Goal: Task Accomplishment & Management: Use online tool/utility

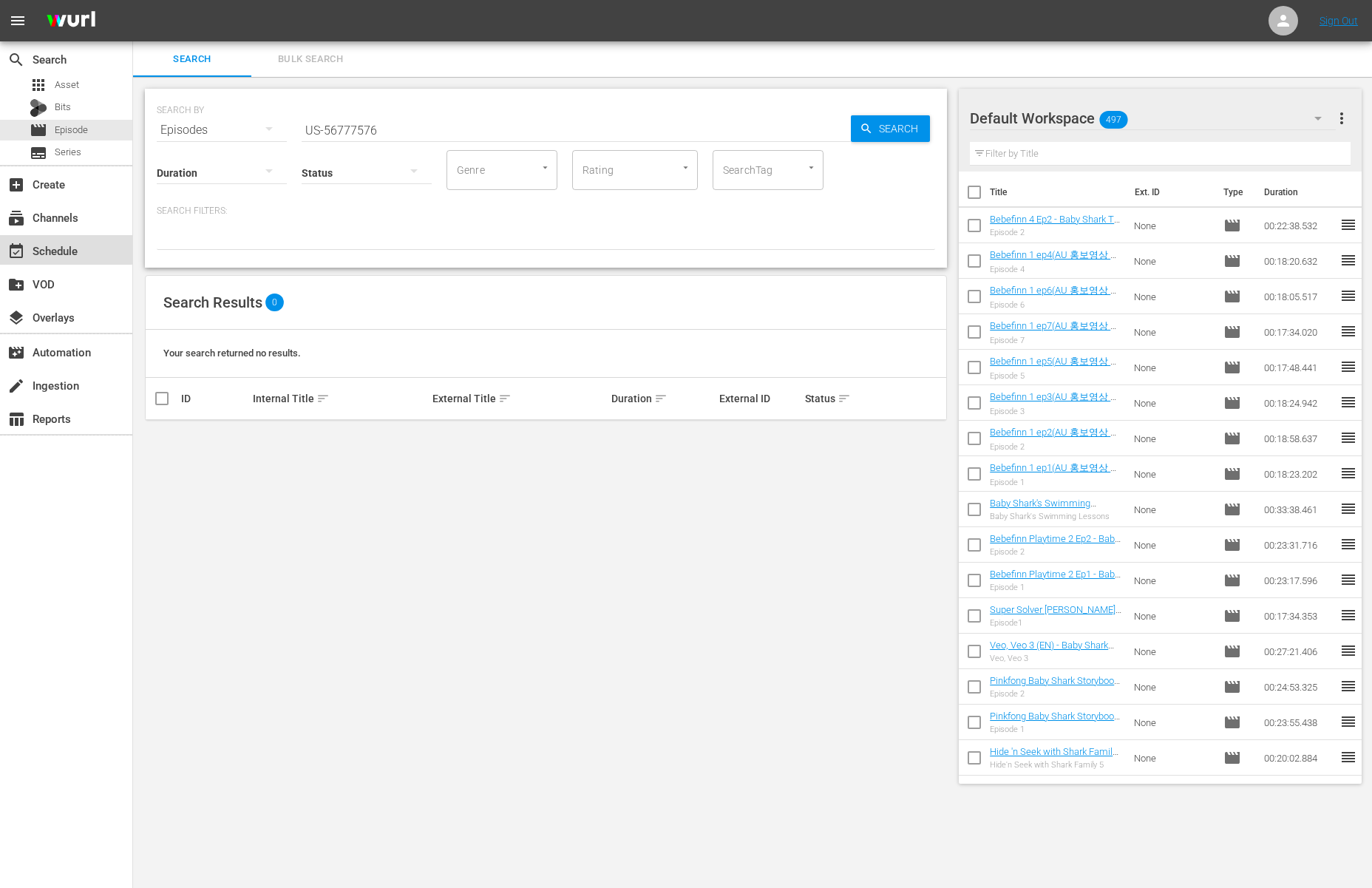
click at [66, 247] on div "event_available Schedule" at bounding box center [41, 249] width 83 height 14
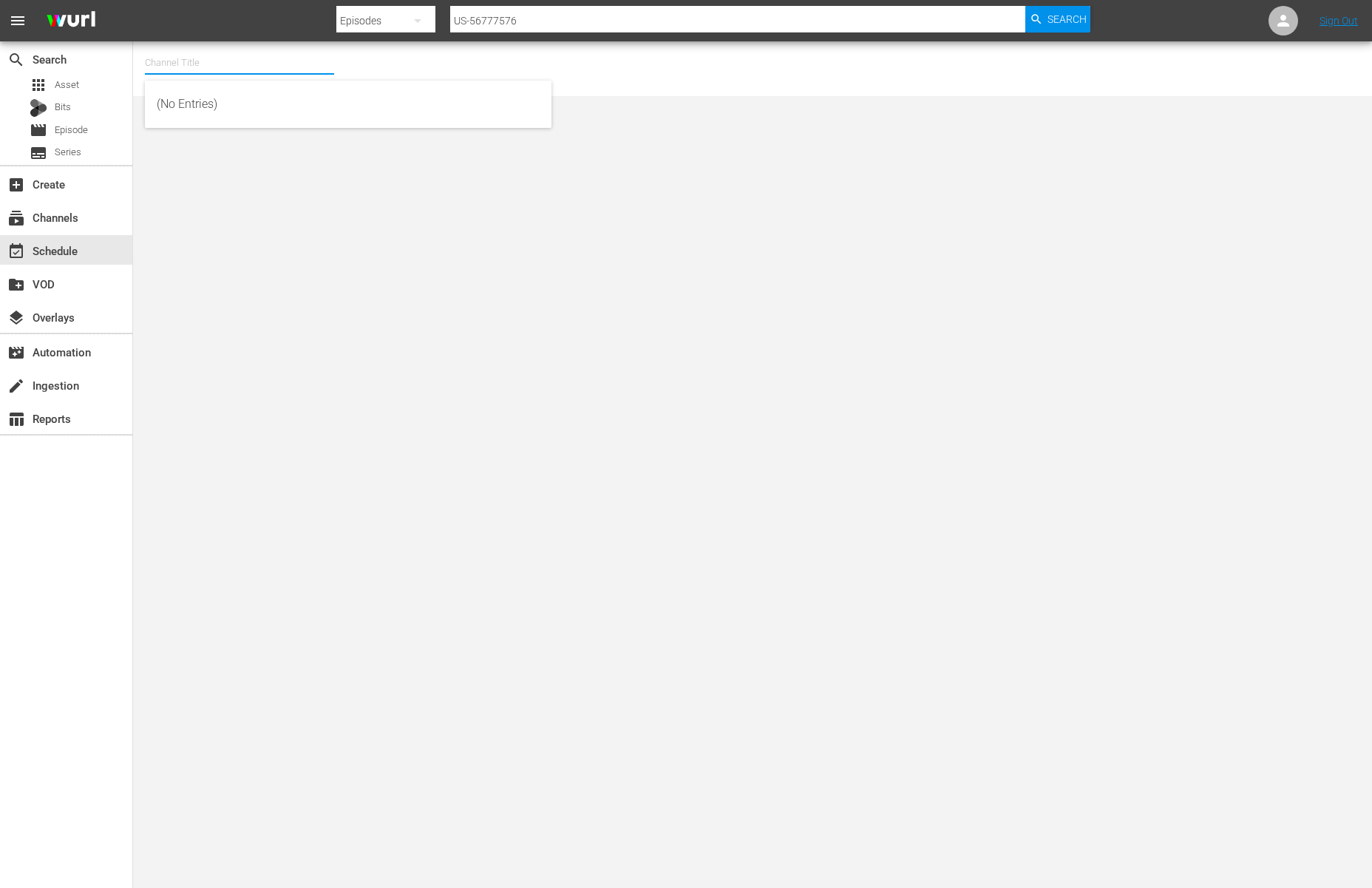
click at [220, 68] on input "text" at bounding box center [239, 63] width 190 height 35
click at [216, 95] on div "BABY SHARK TV (696 - newidco_babysharktv_1)" at bounding box center [349, 104] width 383 height 35
type input "BABY SHARK TV (696 - newidco_babysharktv_1)"
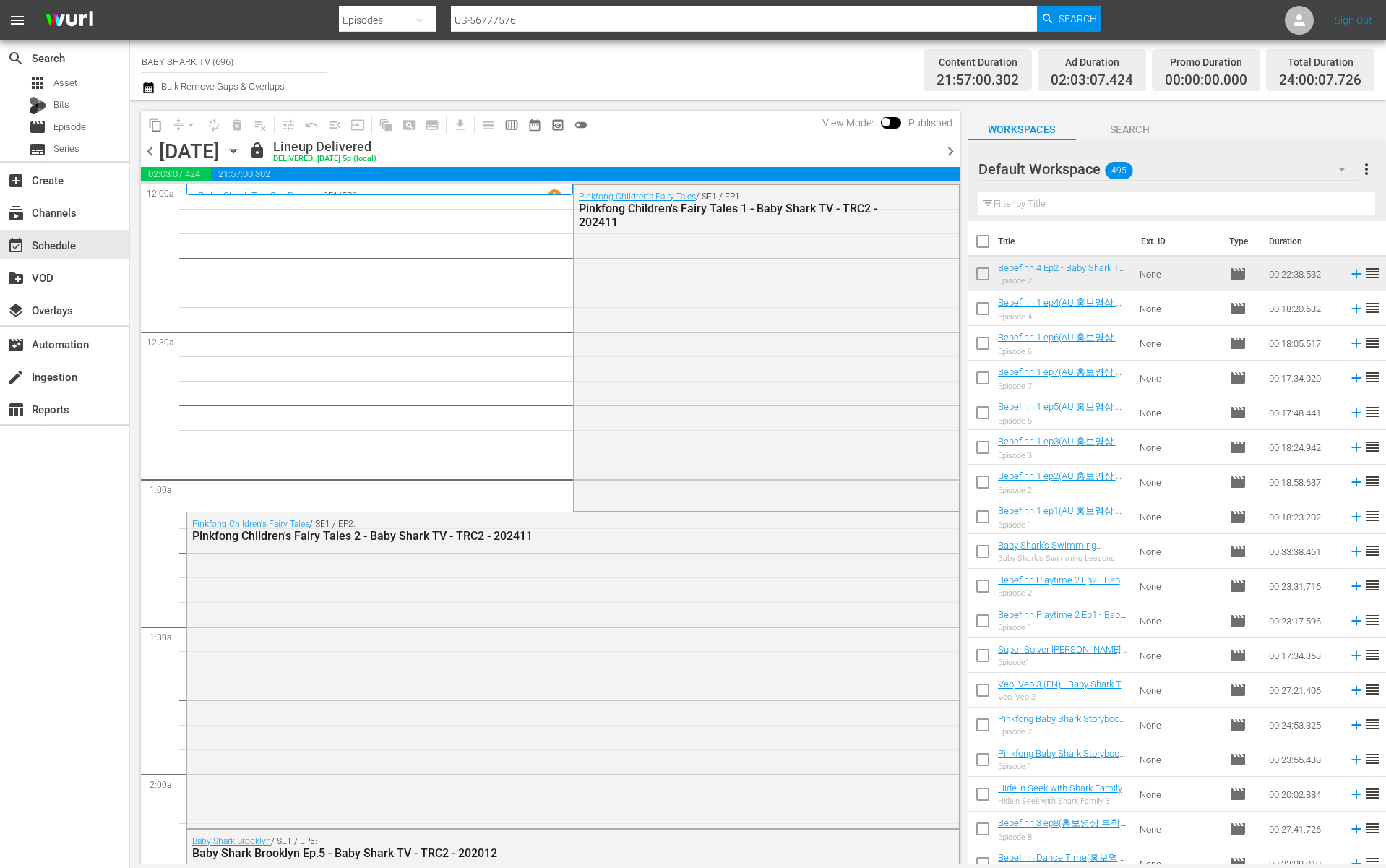
click at [241, 149] on icon "button" at bounding box center [233, 151] width 16 height 16
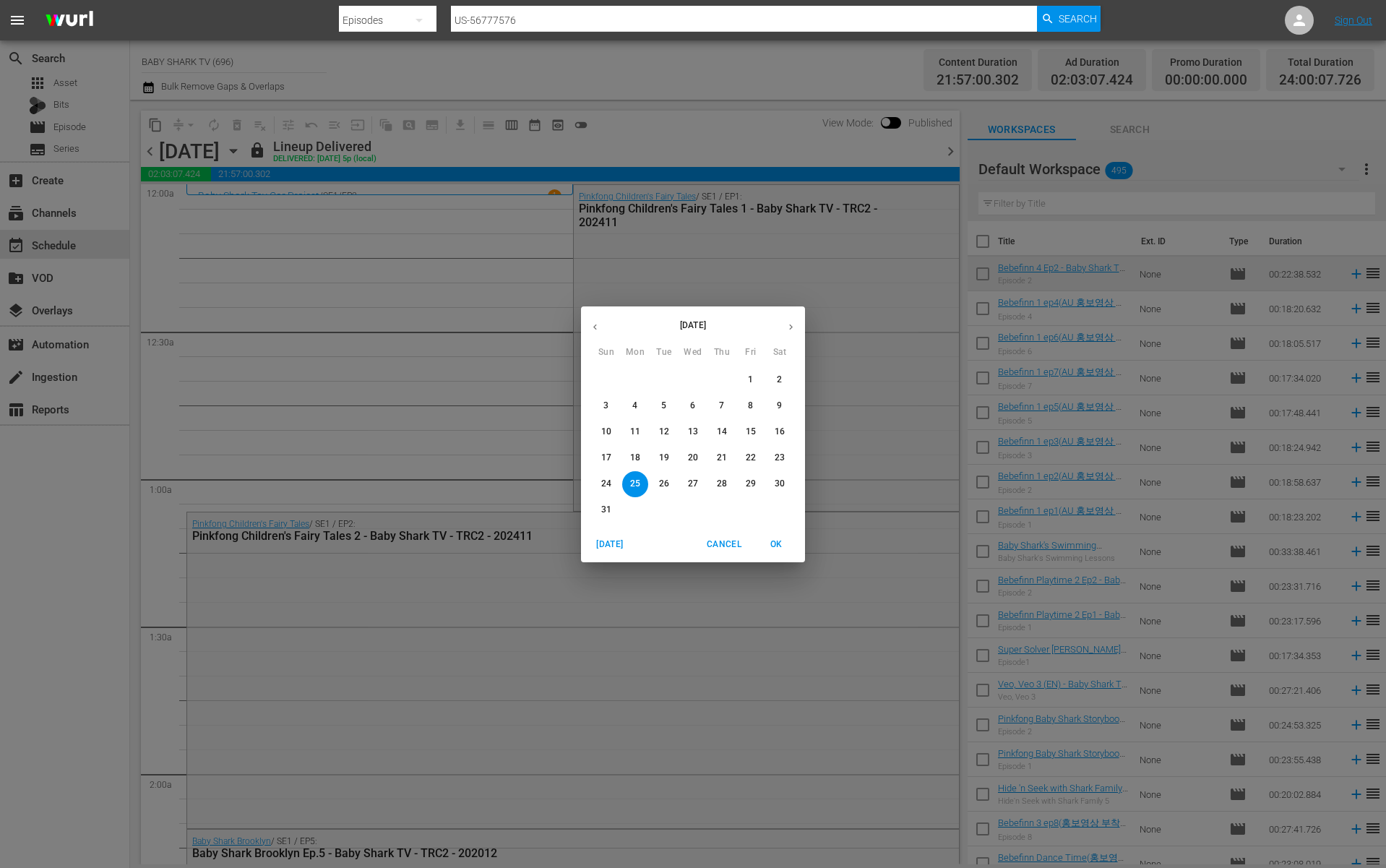
drag, startPoint x: 660, startPoint y: 492, endPoint x: 1183, endPoint y: 333, distance: 546.6
click at [661, 492] on button "26" at bounding box center [664, 484] width 26 height 26
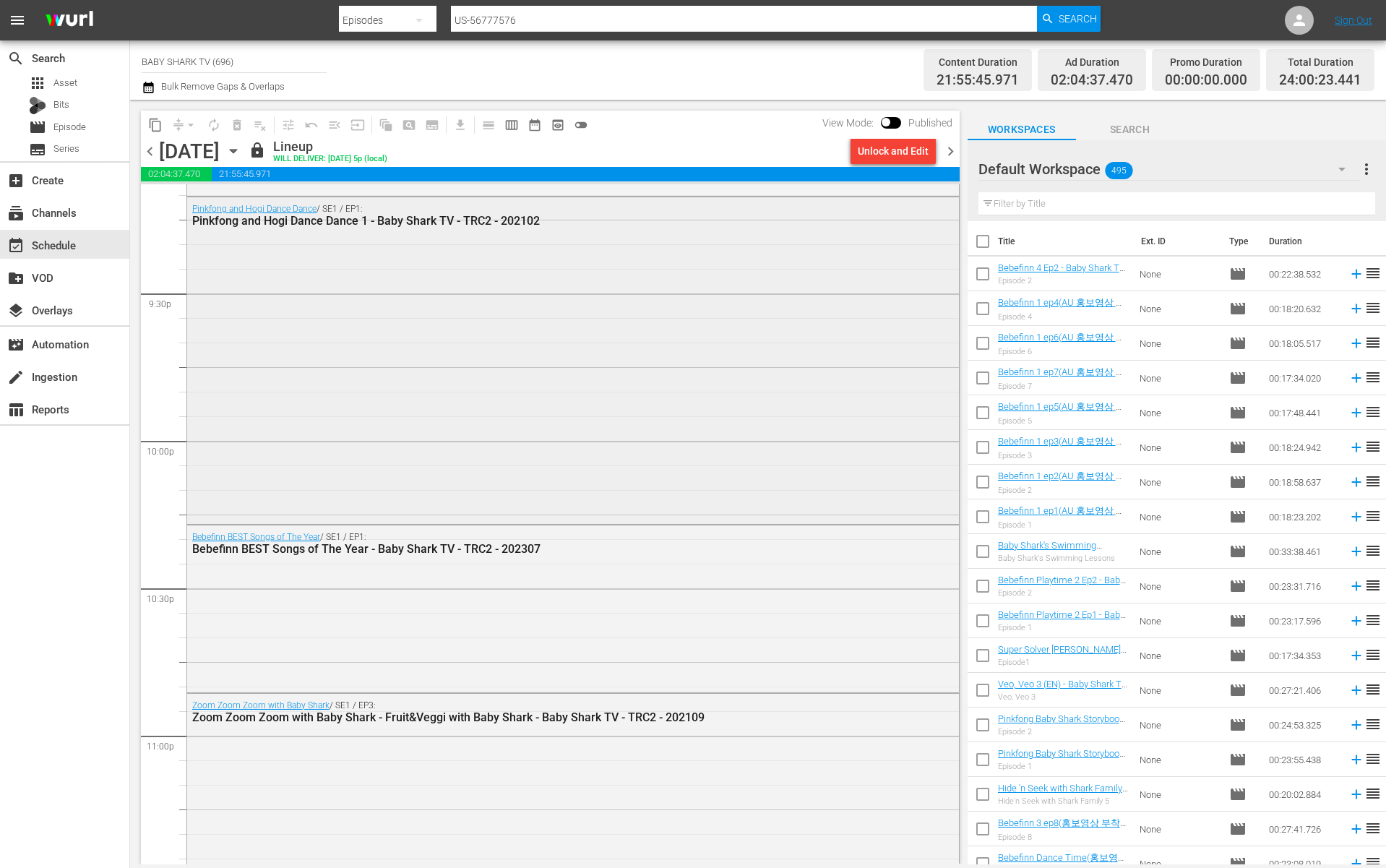
scroll to position [6396, 0]
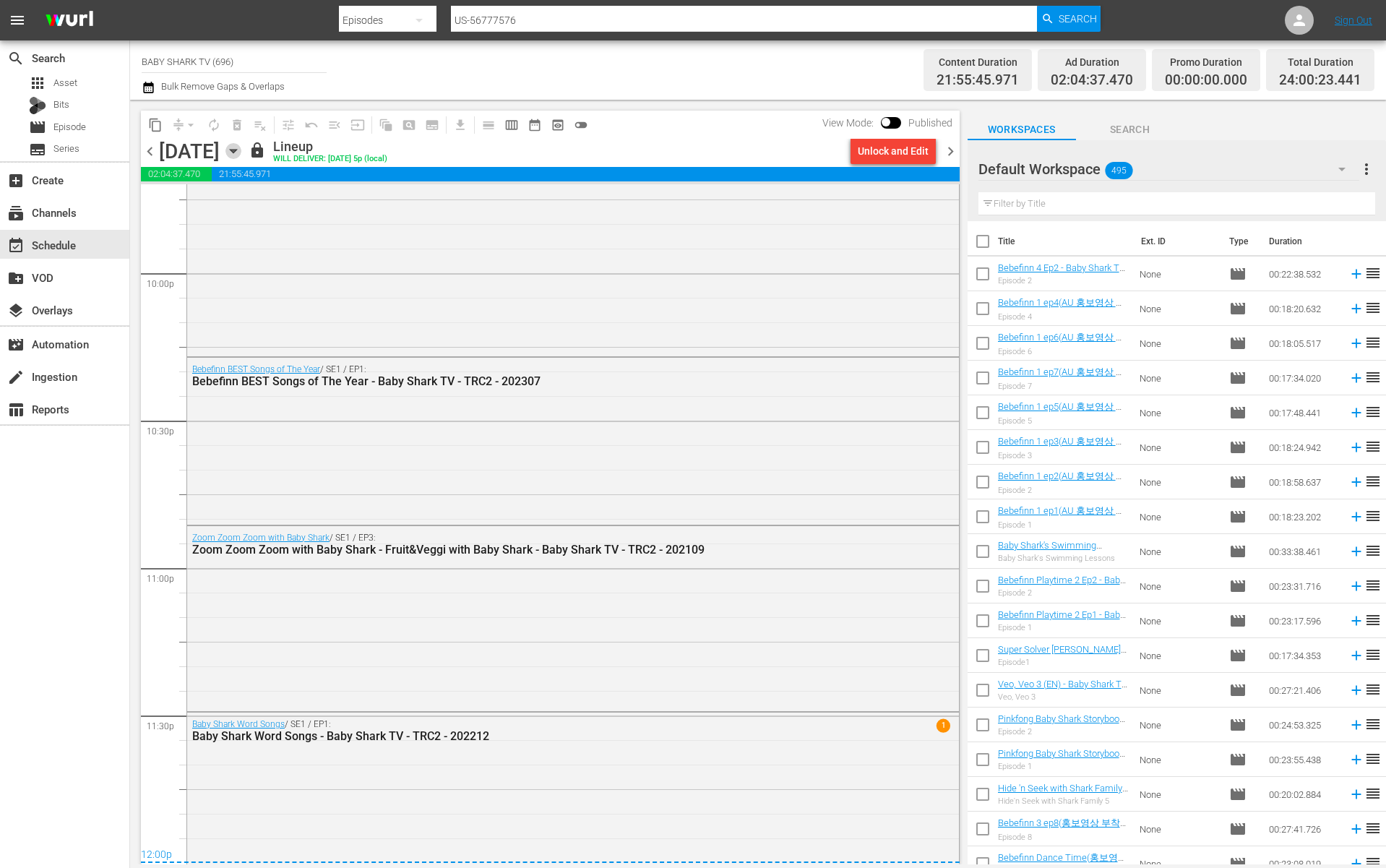
click at [241, 146] on icon "button" at bounding box center [233, 151] width 16 height 16
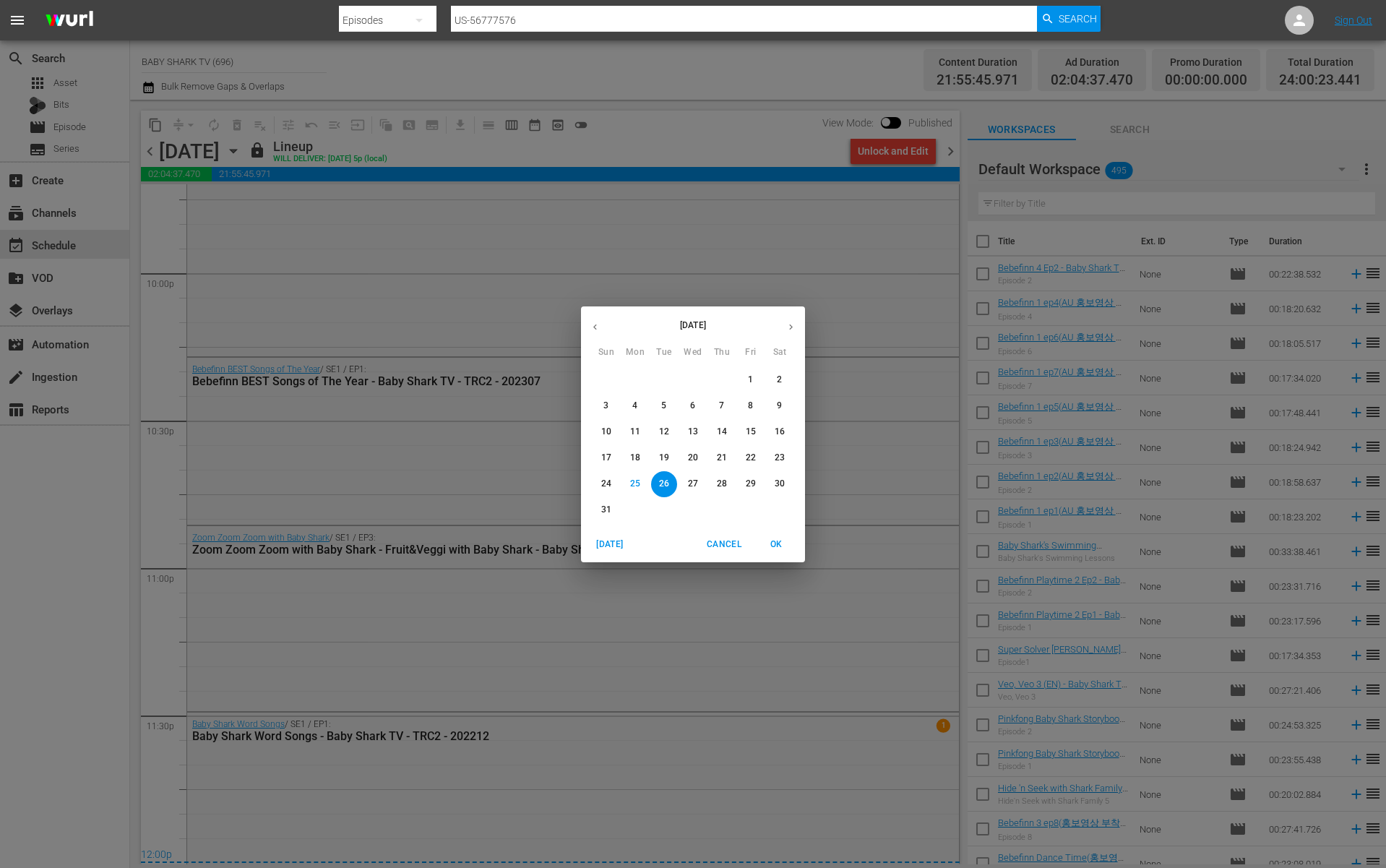
click at [685, 484] on span "27" at bounding box center [693, 483] width 26 height 12
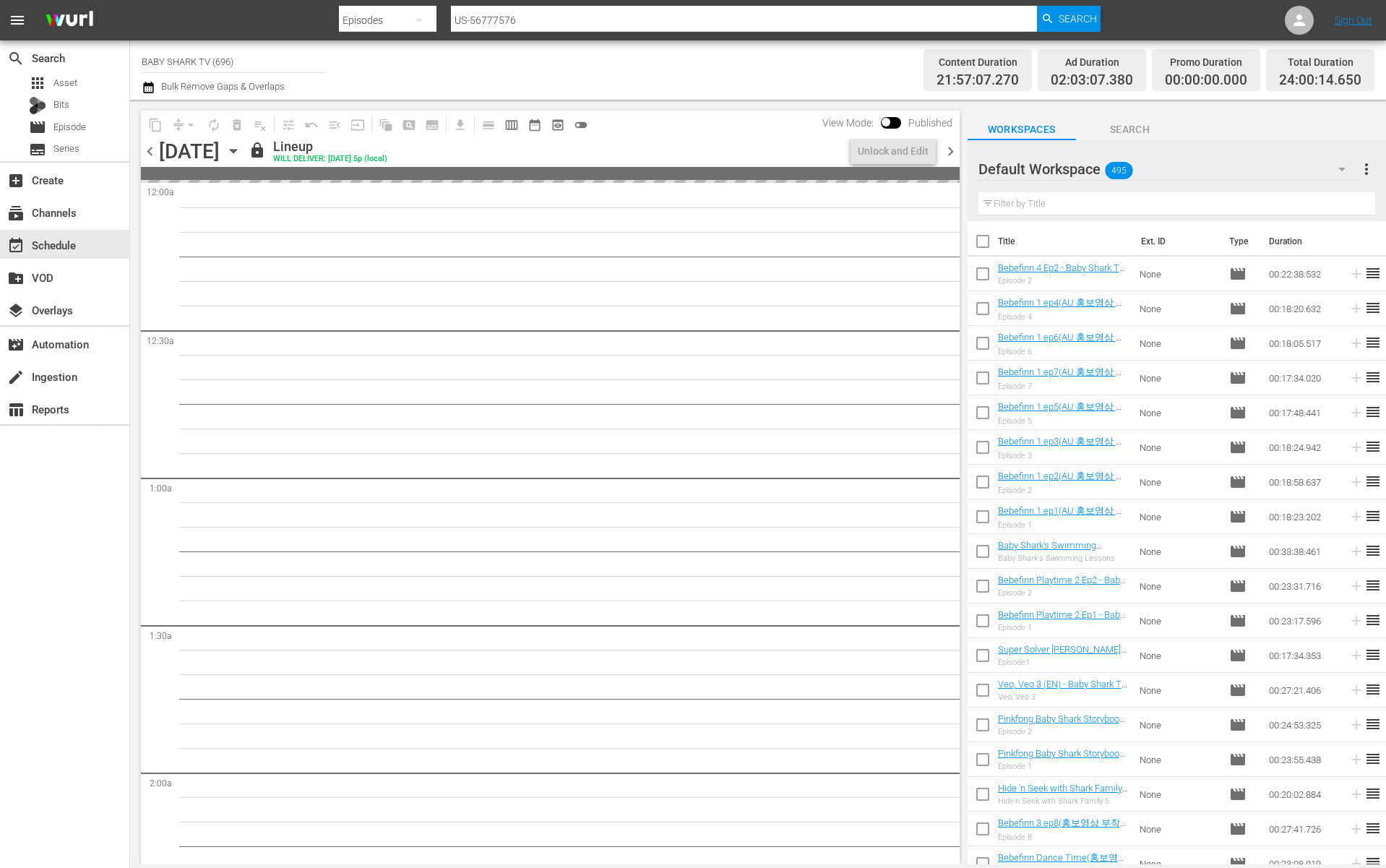
click at [770, 127] on div "content_copy compress arrow_drop_down autorenew_outlined delete_forever_outline…" at bounding box center [550, 124] width 818 height 28
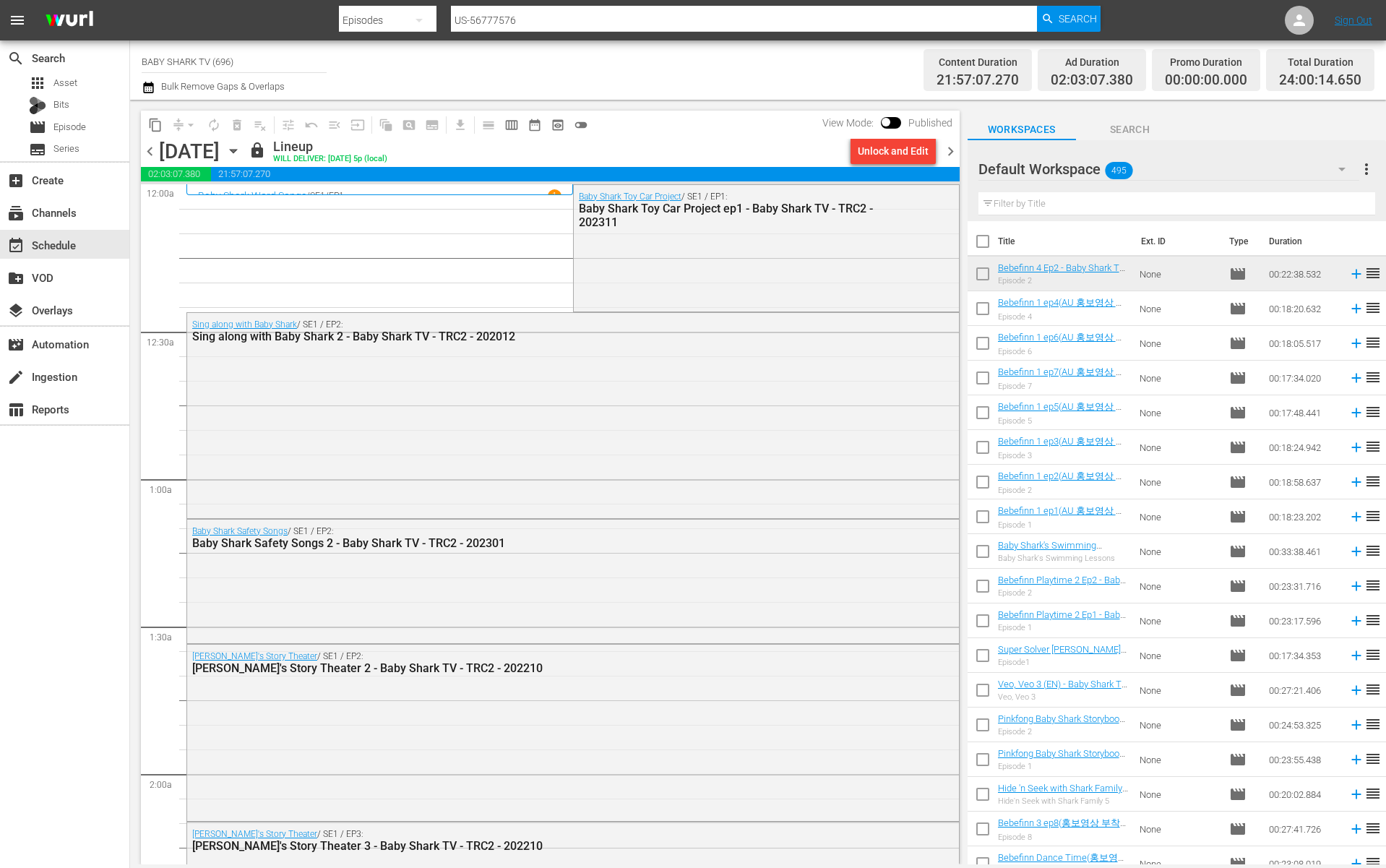
click at [241, 151] on icon "button" at bounding box center [233, 151] width 16 height 16
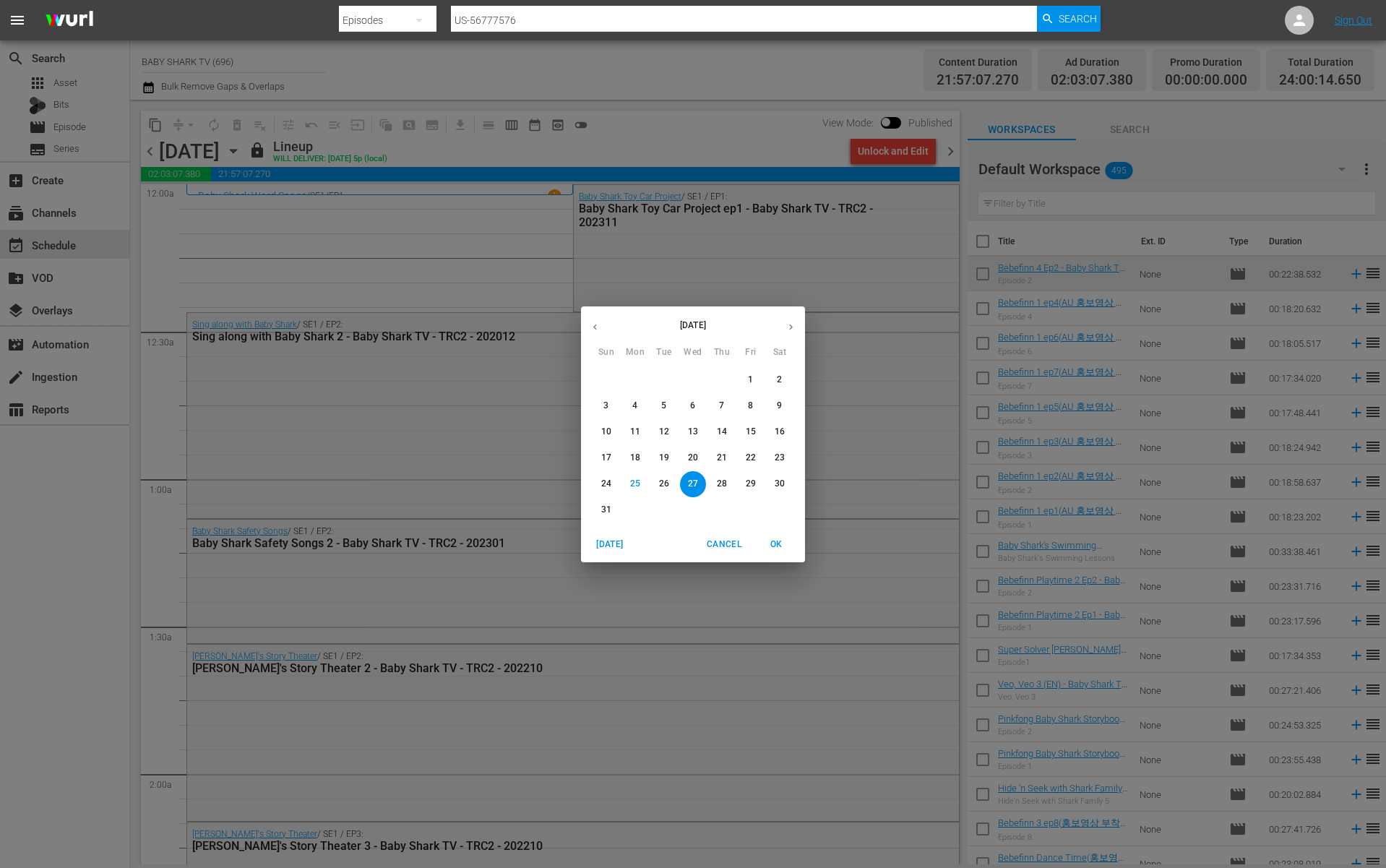
click at [714, 470] on div "27 28 29 30 31 1 2 3 4 5 6 7 8 9 10 11 12 13 14 15 16 17 18 19 20 21 22 23 24 2…" at bounding box center [693, 445] width 224 height 157
click at [719, 471] on button "28" at bounding box center [721, 484] width 26 height 26
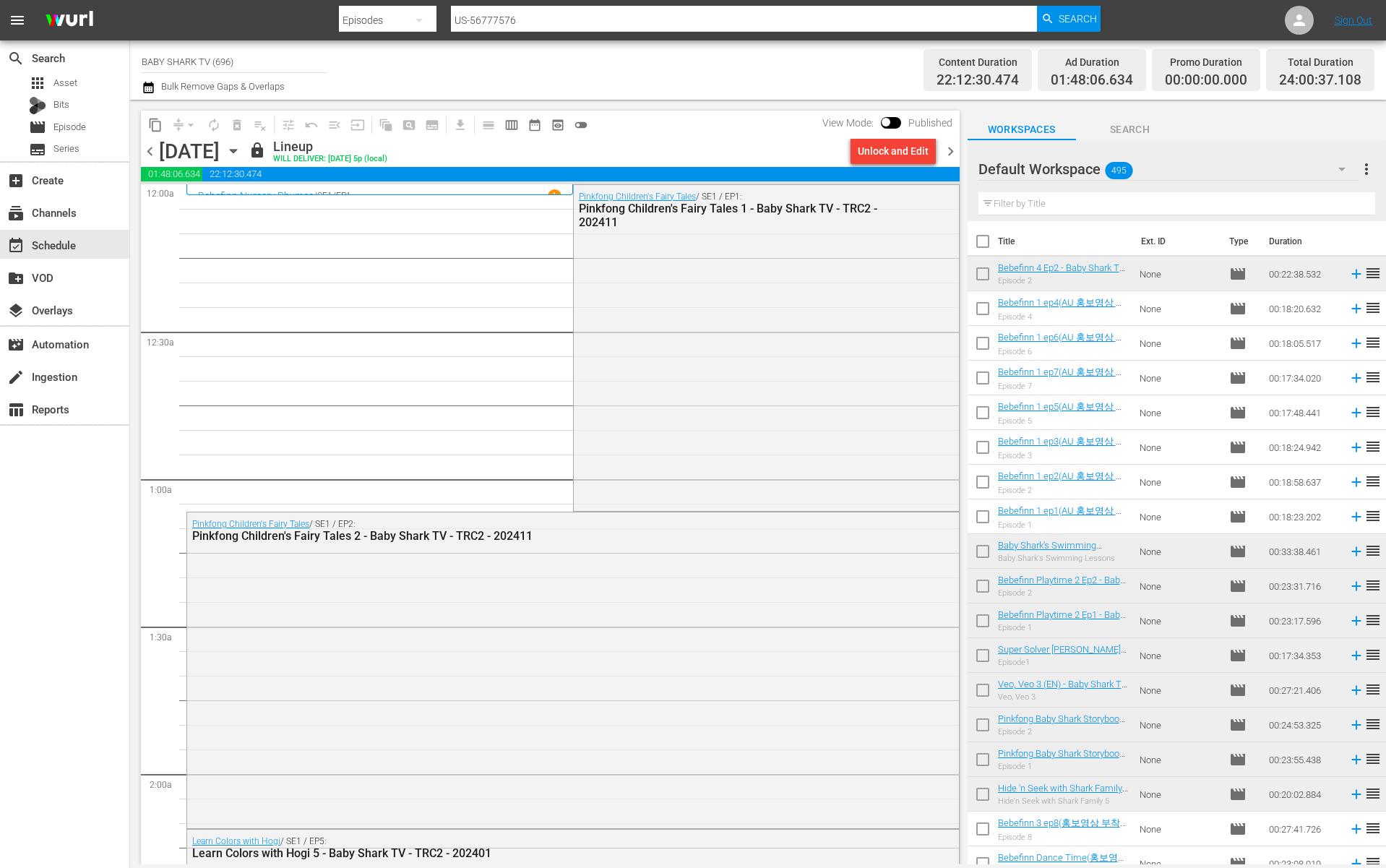
click at [728, 135] on div "content_copy compress arrow_drop_down autorenew_outlined delete_forever_outline…" at bounding box center [550, 124] width 818 height 28
click at [241, 151] on icon "button" at bounding box center [233, 151] width 16 height 16
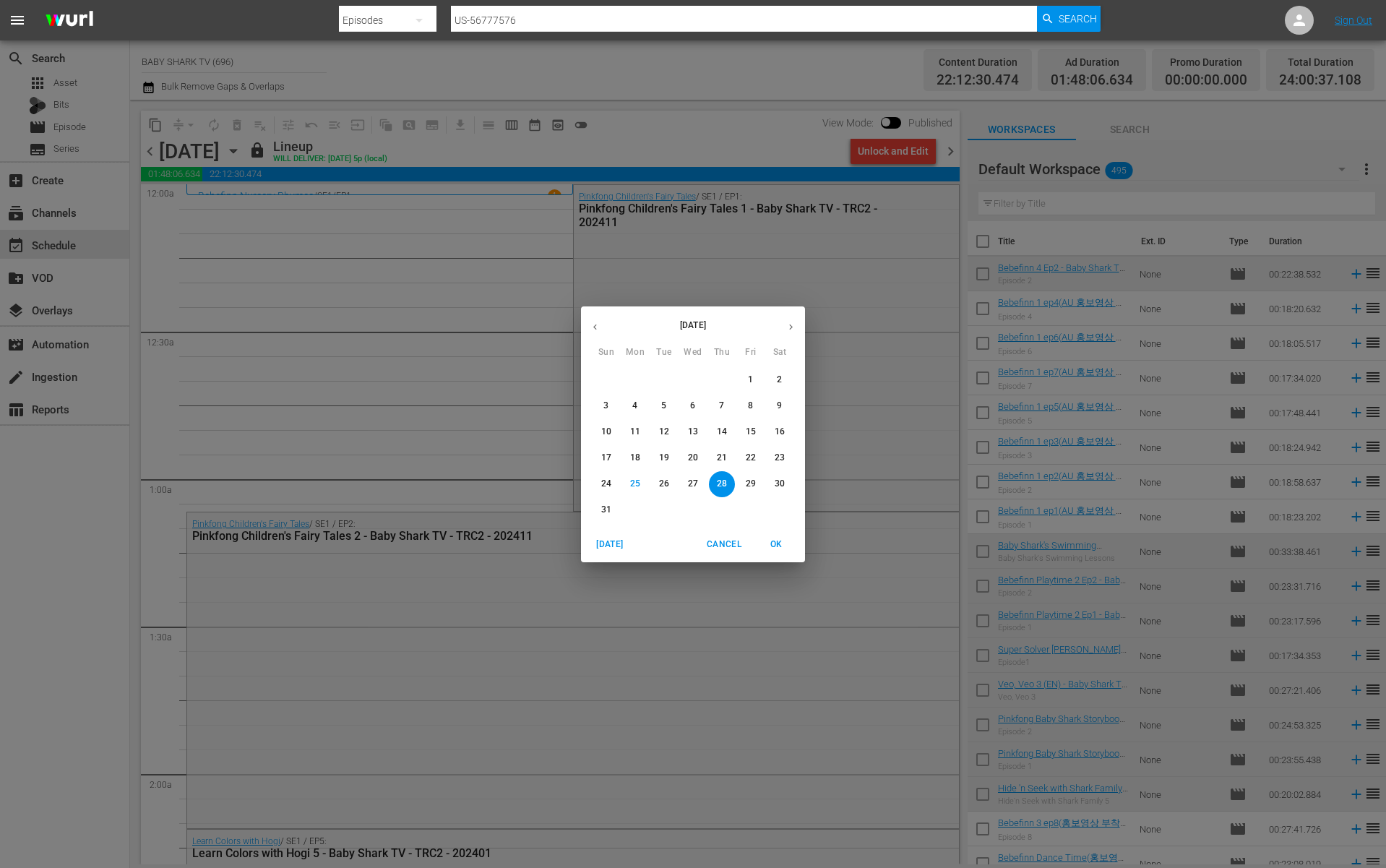
click at [742, 488] on span "29" at bounding box center [750, 483] width 26 height 12
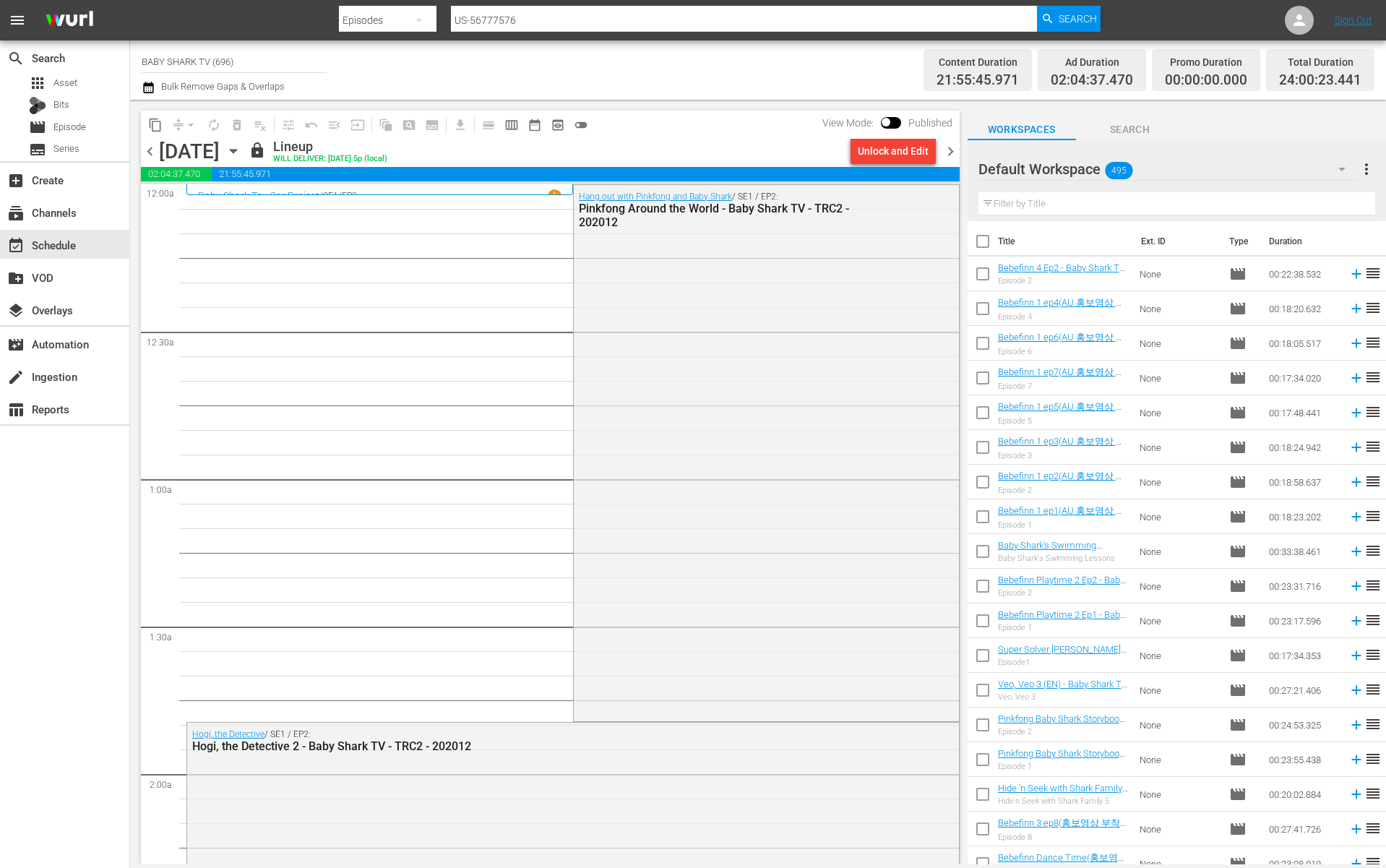
click at [717, 144] on div "lock Lineup WILL DELIVER: [DATE] 5p (local)" at bounding box center [547, 151] width 596 height 25
click at [236, 150] on icon "button" at bounding box center [232, 152] width 7 height 4
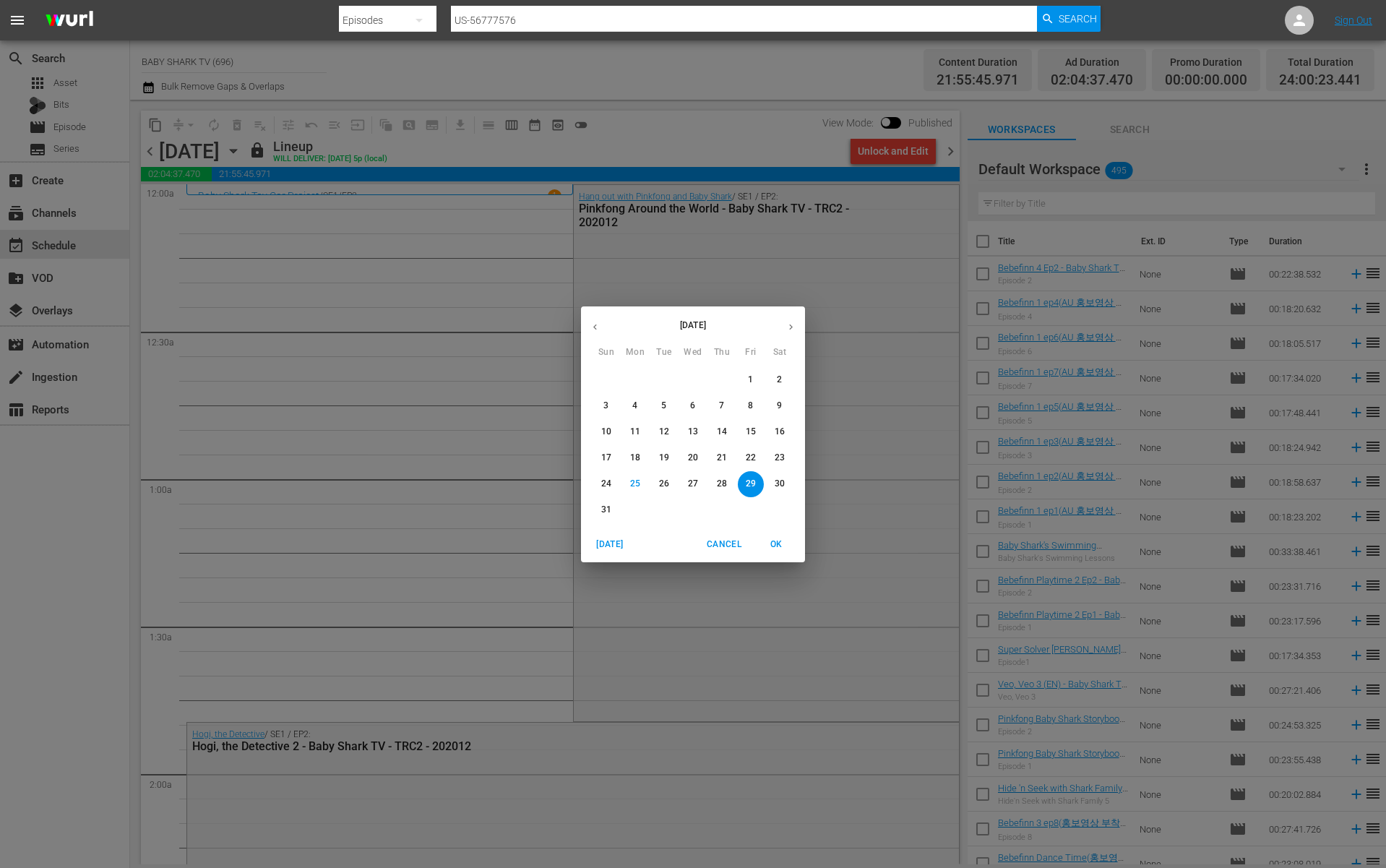
click at [786, 486] on span "30" at bounding box center [779, 483] width 26 height 12
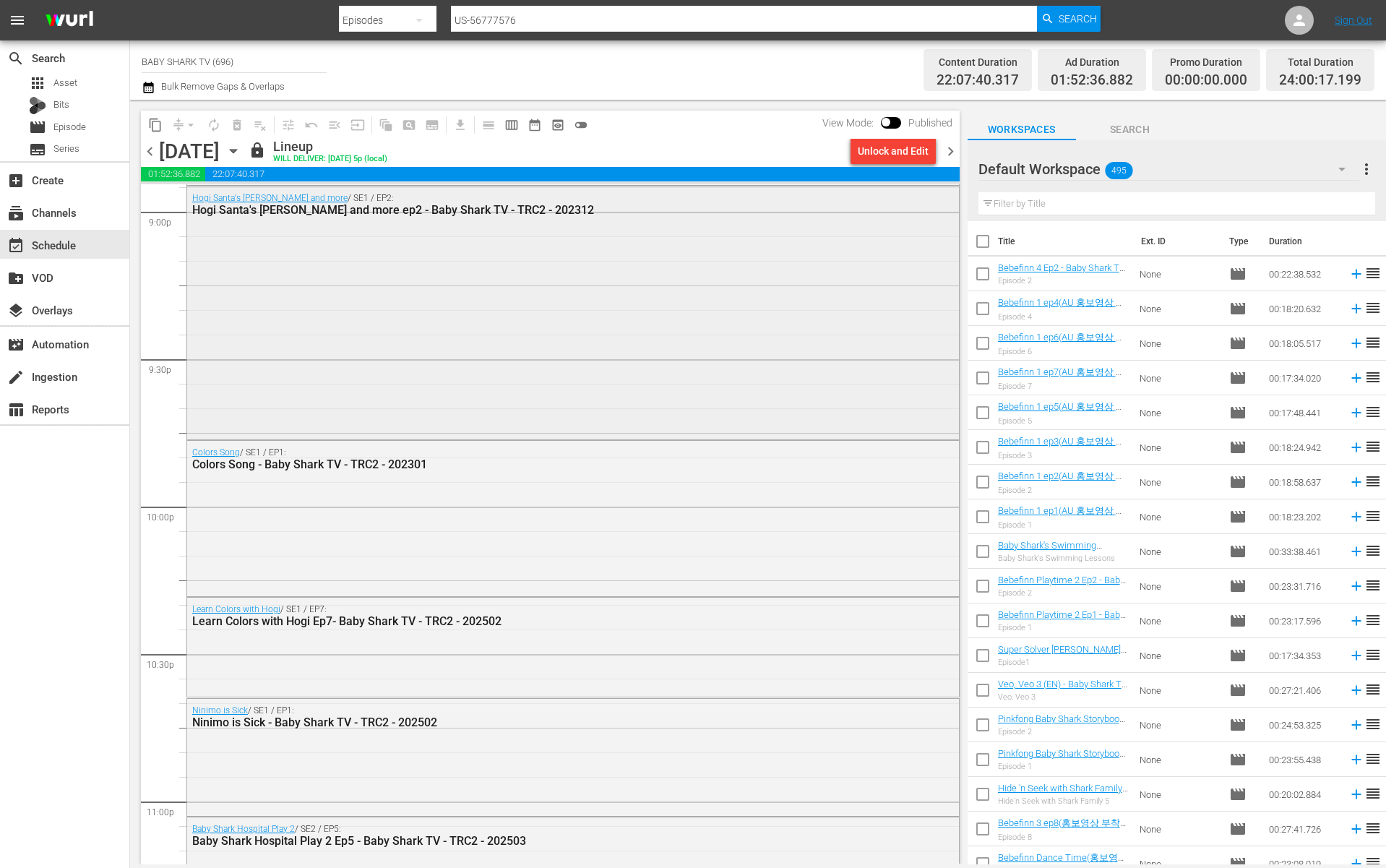
scroll to position [6395, 0]
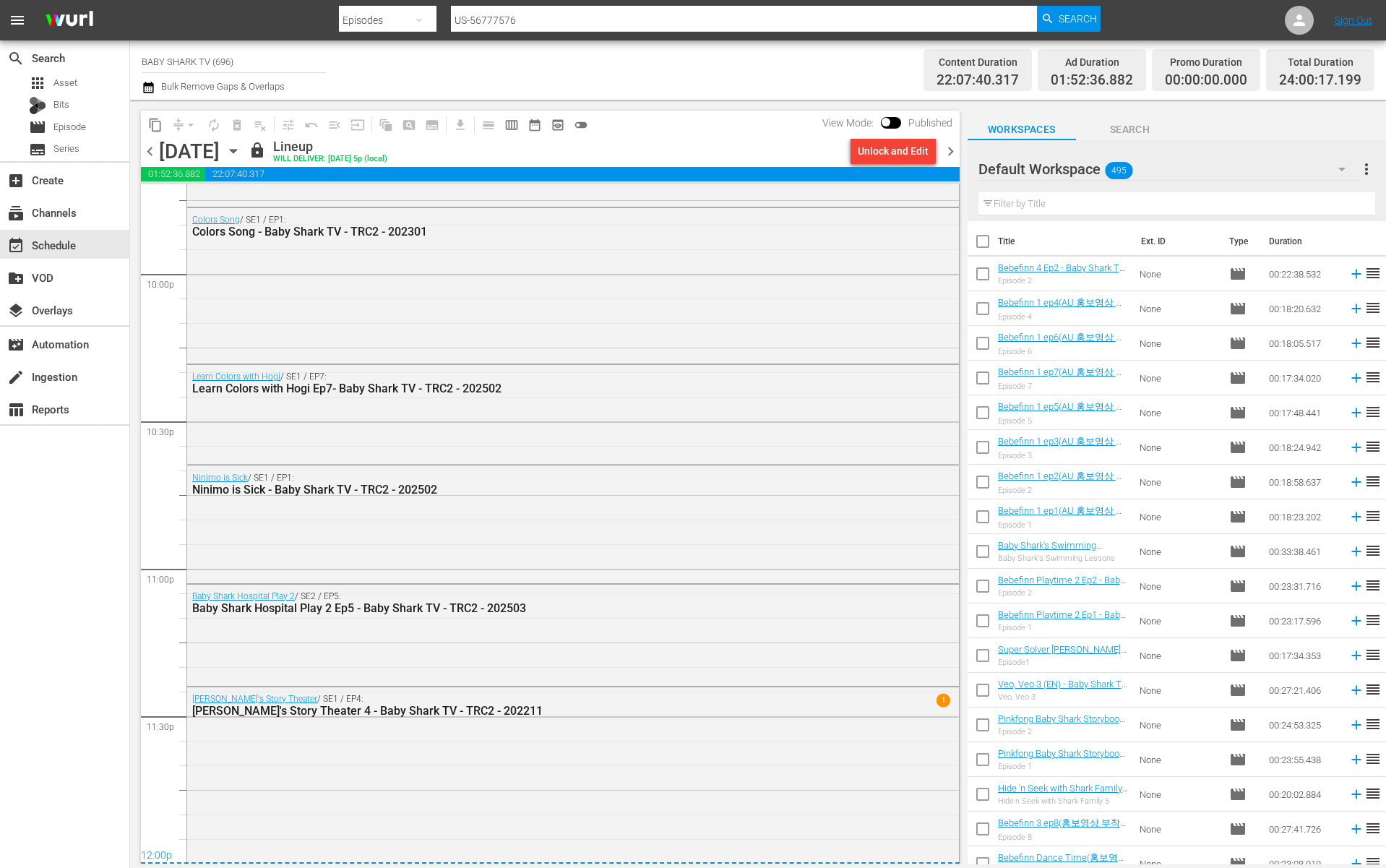
click at [707, 109] on div "content_copy compress arrow_drop_down autorenew_outlined delete_forever_outline…" at bounding box center [546, 482] width 833 height 764
click at [236, 151] on icon "button" at bounding box center [232, 152] width 7 height 4
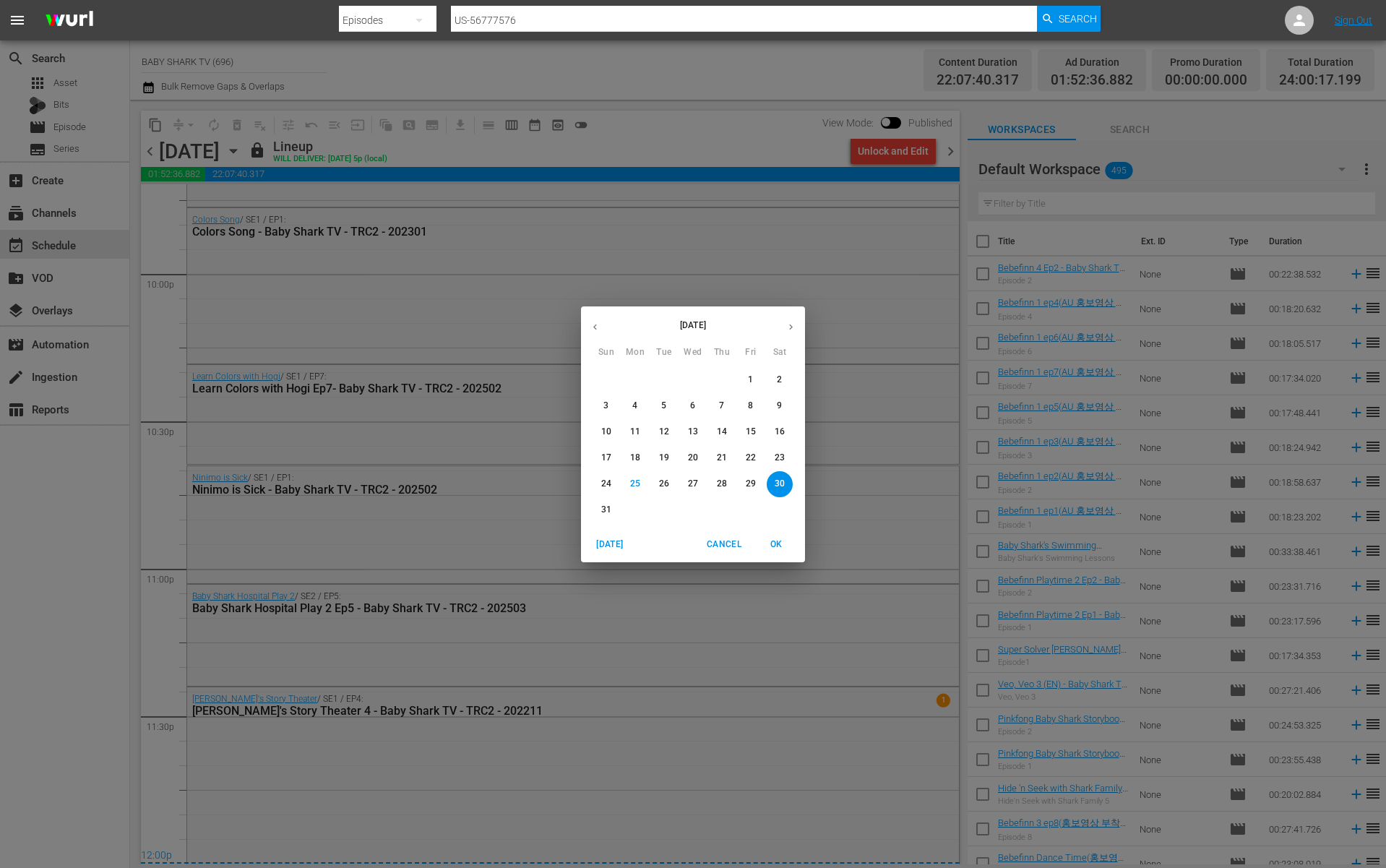
click at [598, 503] on button "31" at bounding box center [606, 510] width 26 height 26
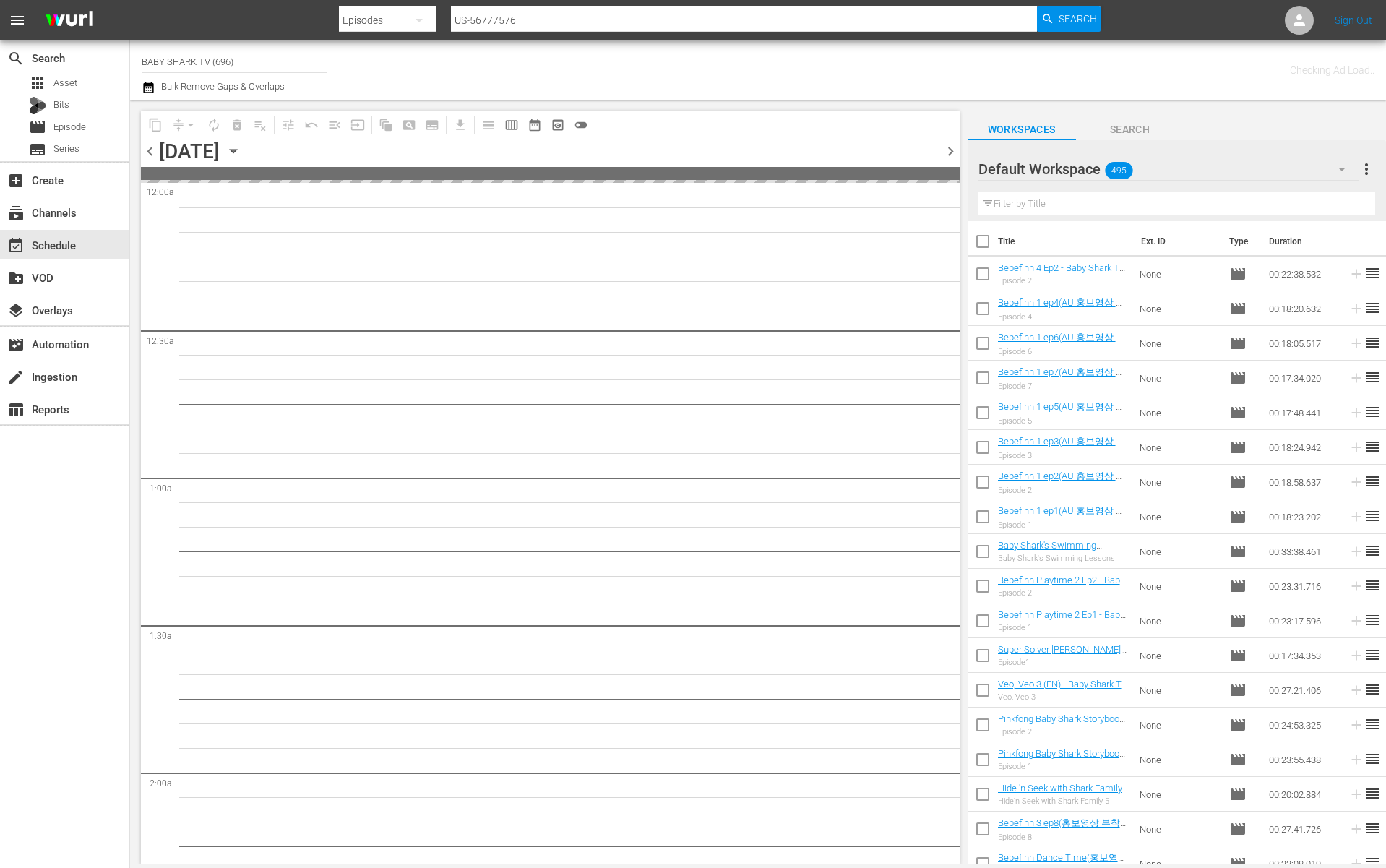
click at [866, 147] on div "chevron_left [DATE] [DATE] chevron_right" at bounding box center [550, 152] width 818 height 28
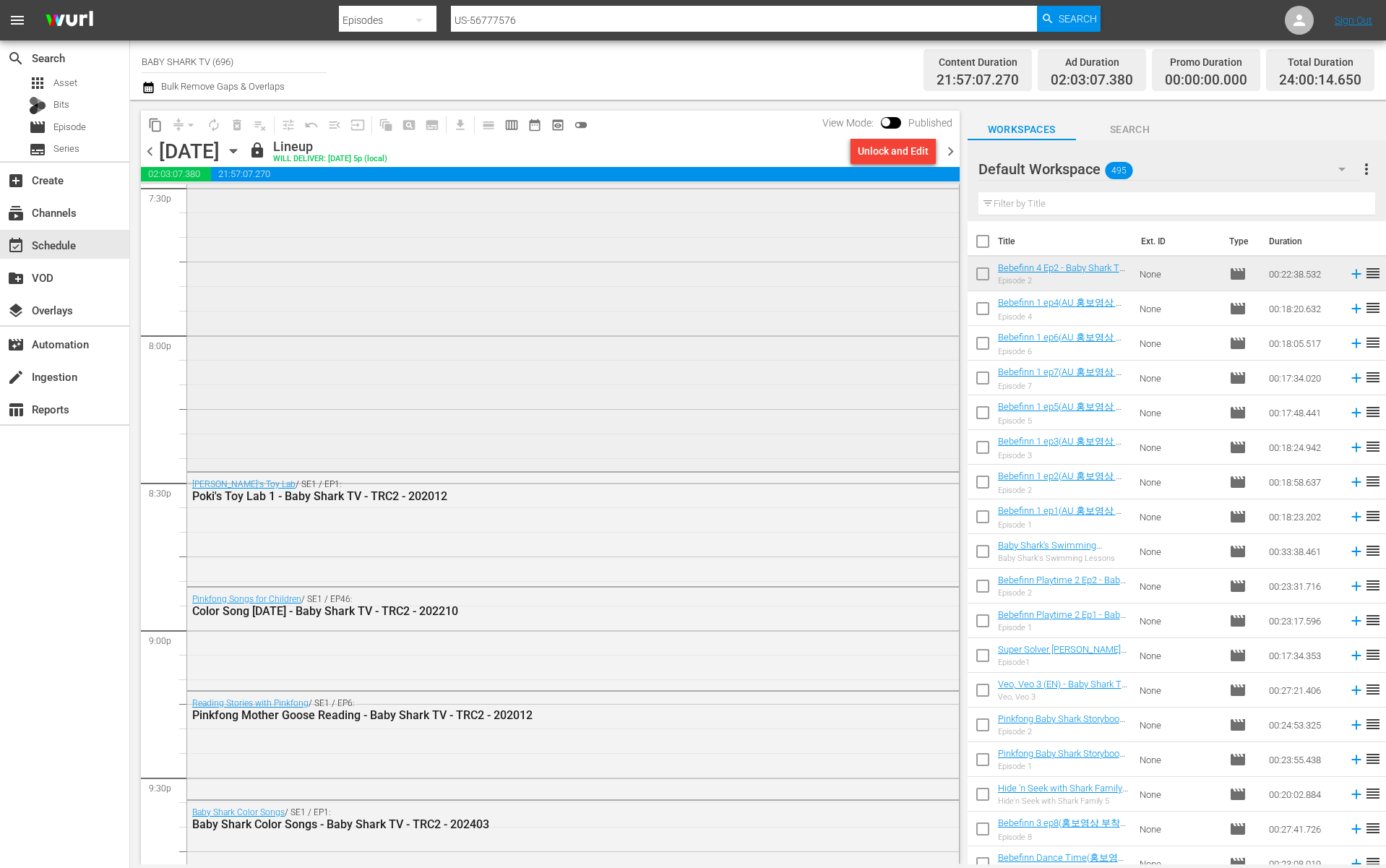
scroll to position [6395, 0]
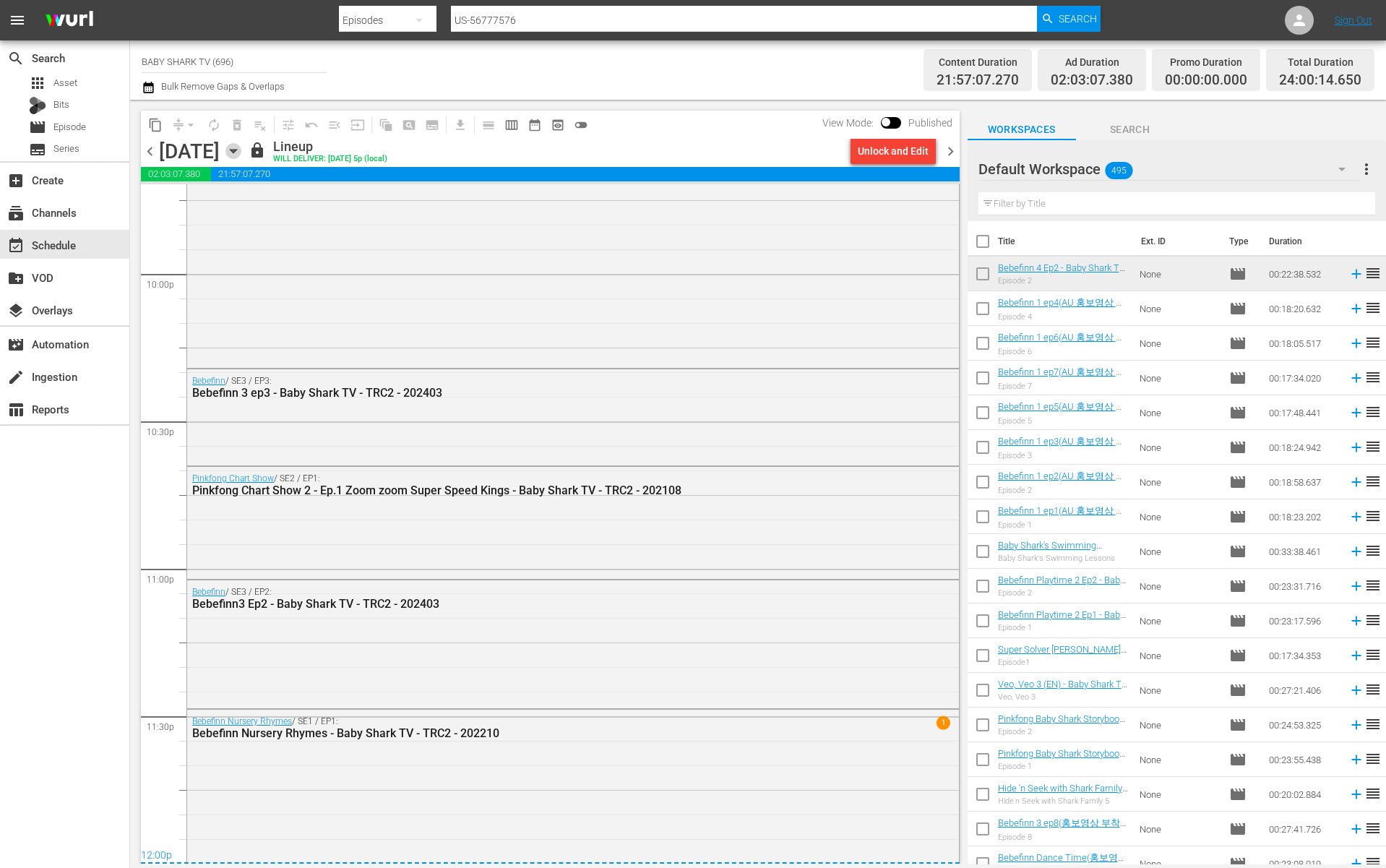
click at [236, 152] on icon "button" at bounding box center [232, 152] width 7 height 4
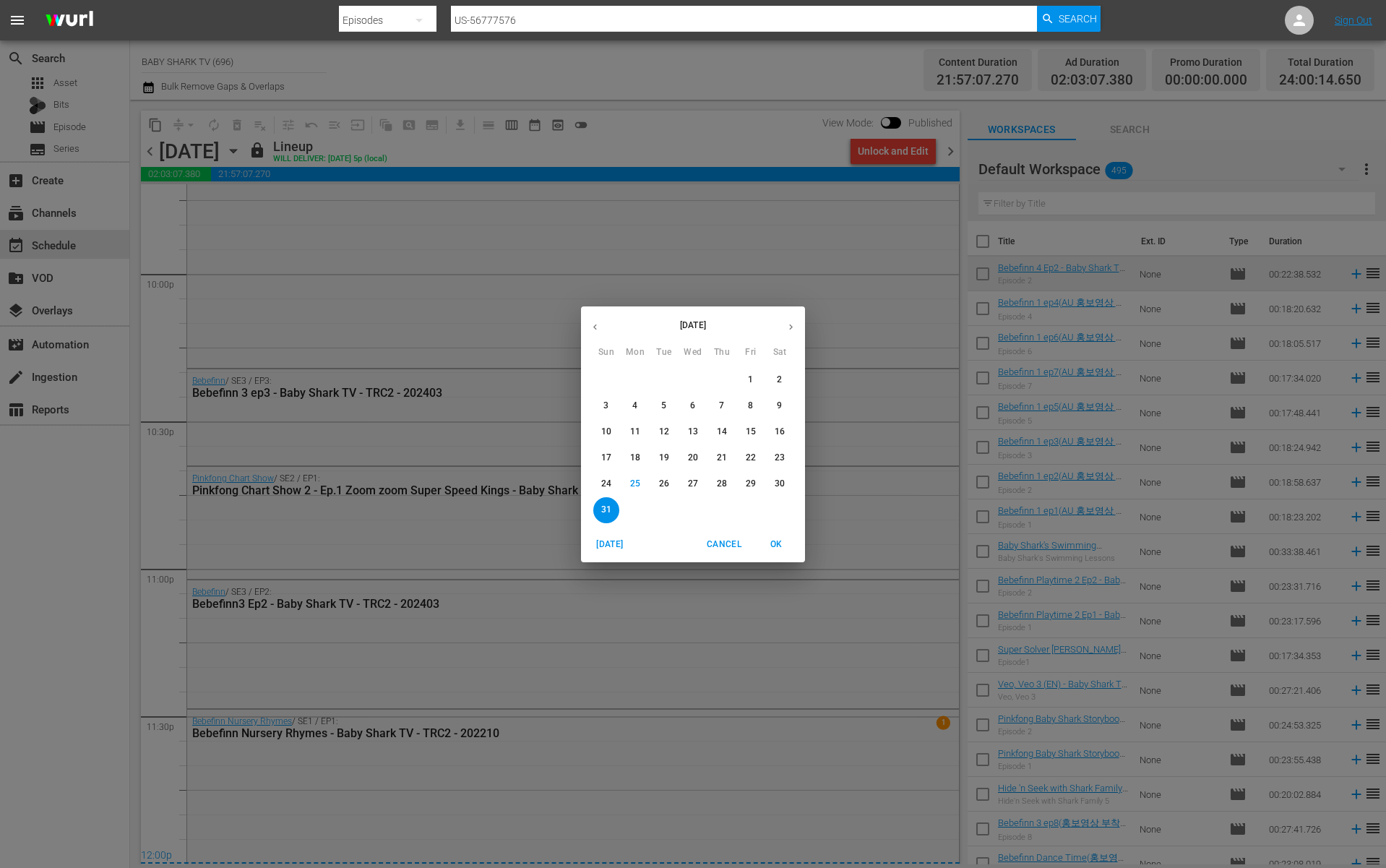
click at [790, 325] on icon "button" at bounding box center [790, 326] width 11 height 11
click at [631, 386] on button "1" at bounding box center [635, 379] width 26 height 26
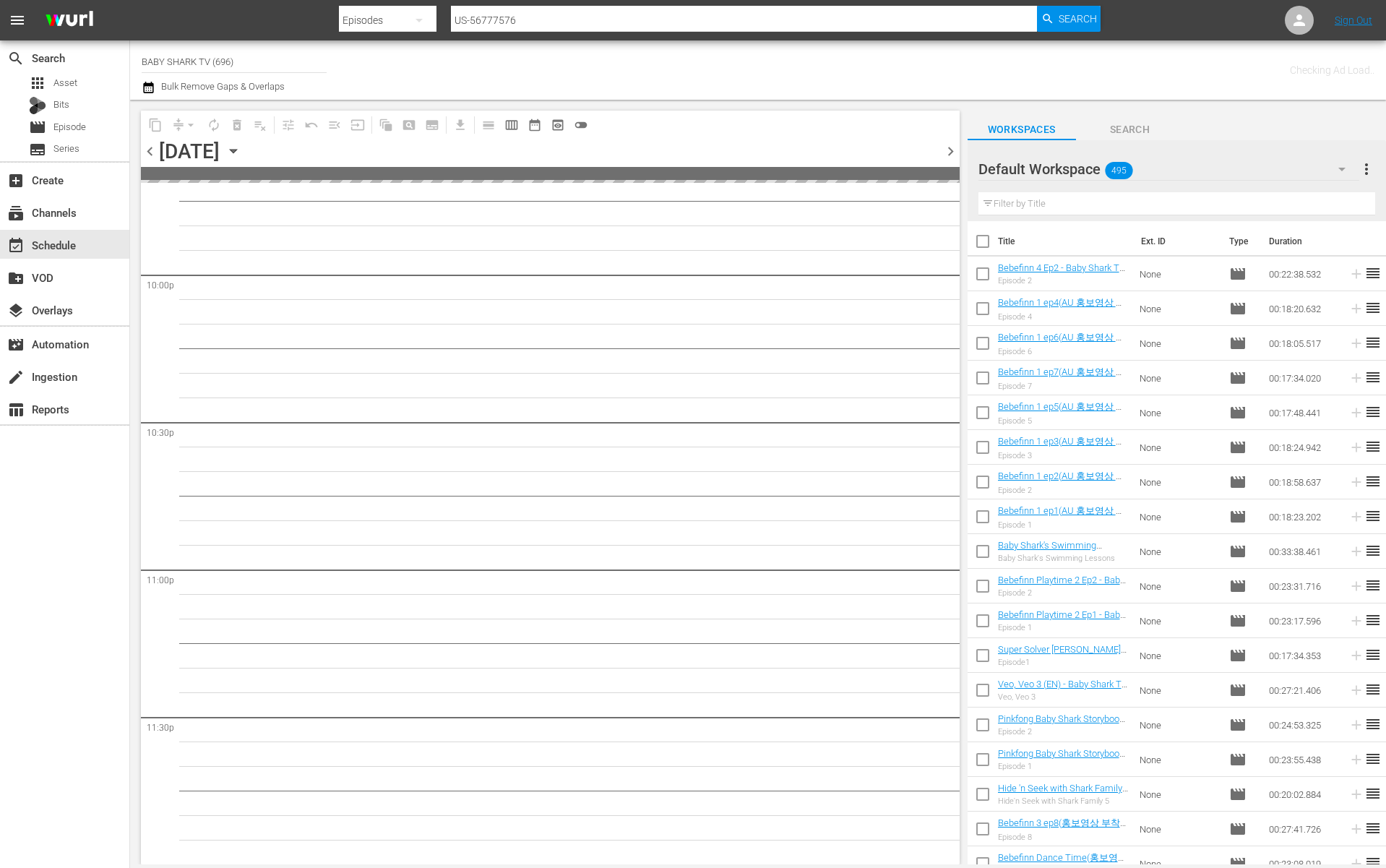
scroll to position [6393, 0]
click at [708, 90] on div "Channel Title BABY SHARK TV (696) Bulk Remove Gaps & Overlaps" at bounding box center [477, 70] width 672 height 52
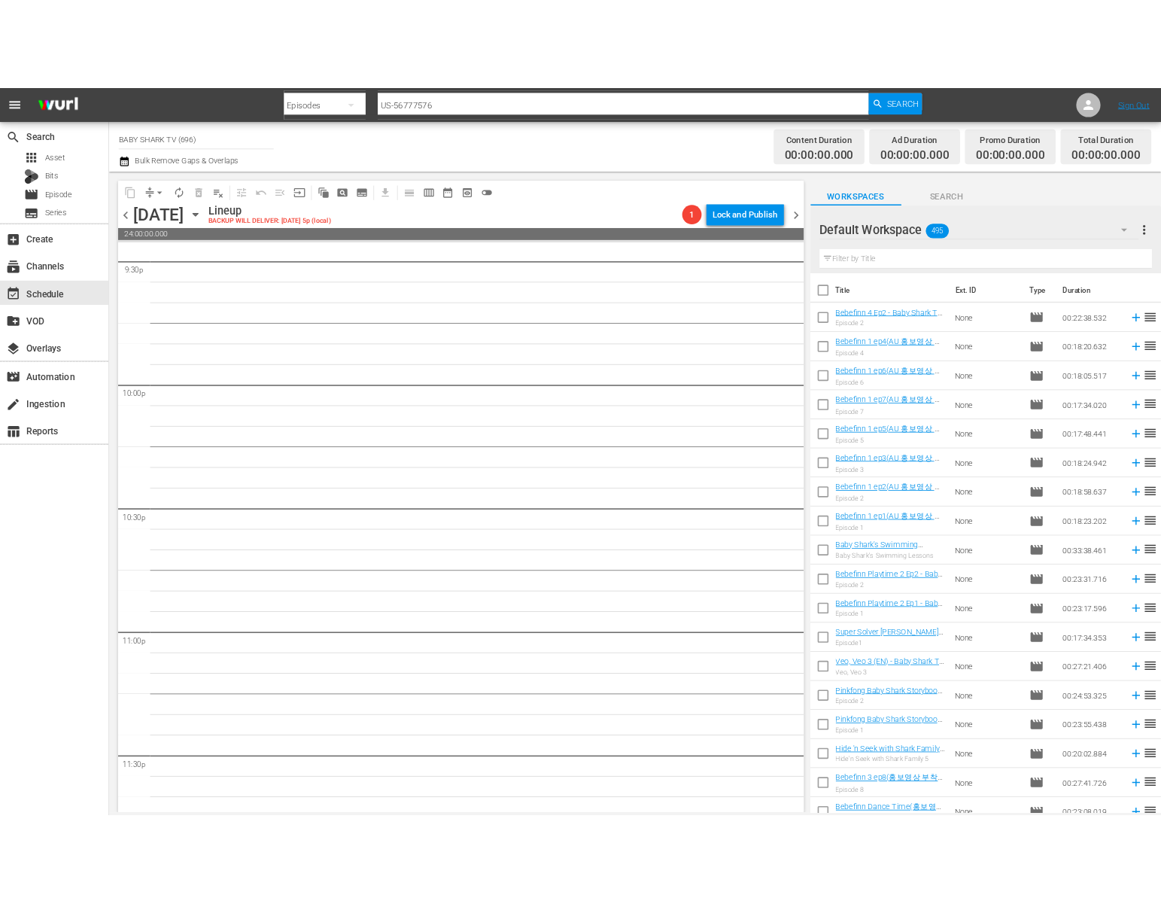
scroll to position [6659, 0]
